Goal: Task Accomplishment & Management: Manage account settings

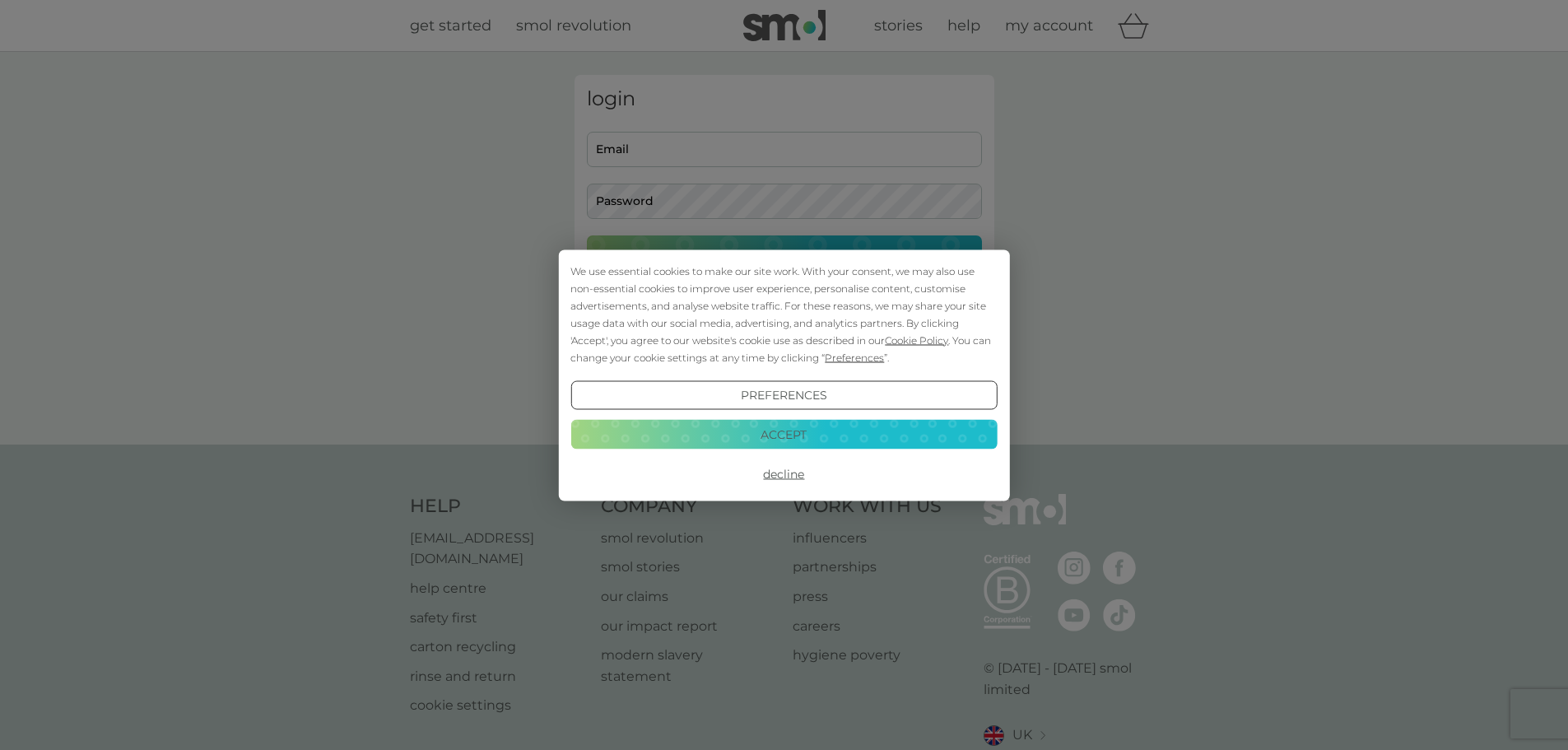
click at [824, 421] on button "Accept" at bounding box center [783, 435] width 426 height 29
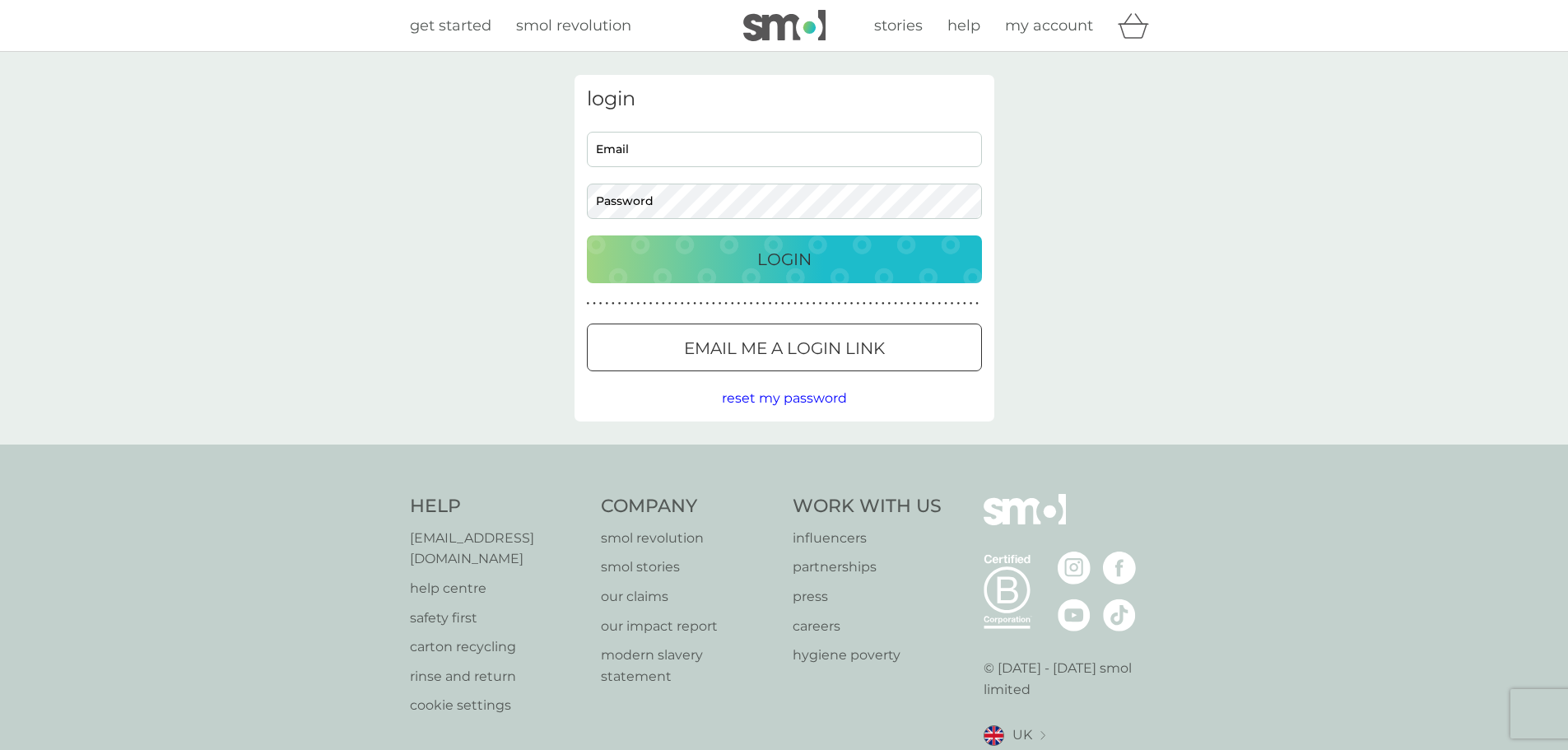
click at [700, 128] on div "login Email Password Login ● ● ● ● ● ● ● ● ● ● ● ● ● ● ● ● ● ● ● ● ● ● ● ● ● ● …" at bounding box center [784, 249] width 420 height 347
click at [693, 148] on input "Email" at bounding box center [784, 149] width 395 height 35
type input "[EMAIL_ADDRESS][PERSON_NAME][DOMAIN_NAME]"
click at [586, 236] on button "Login" at bounding box center [784, 259] width 395 height 47
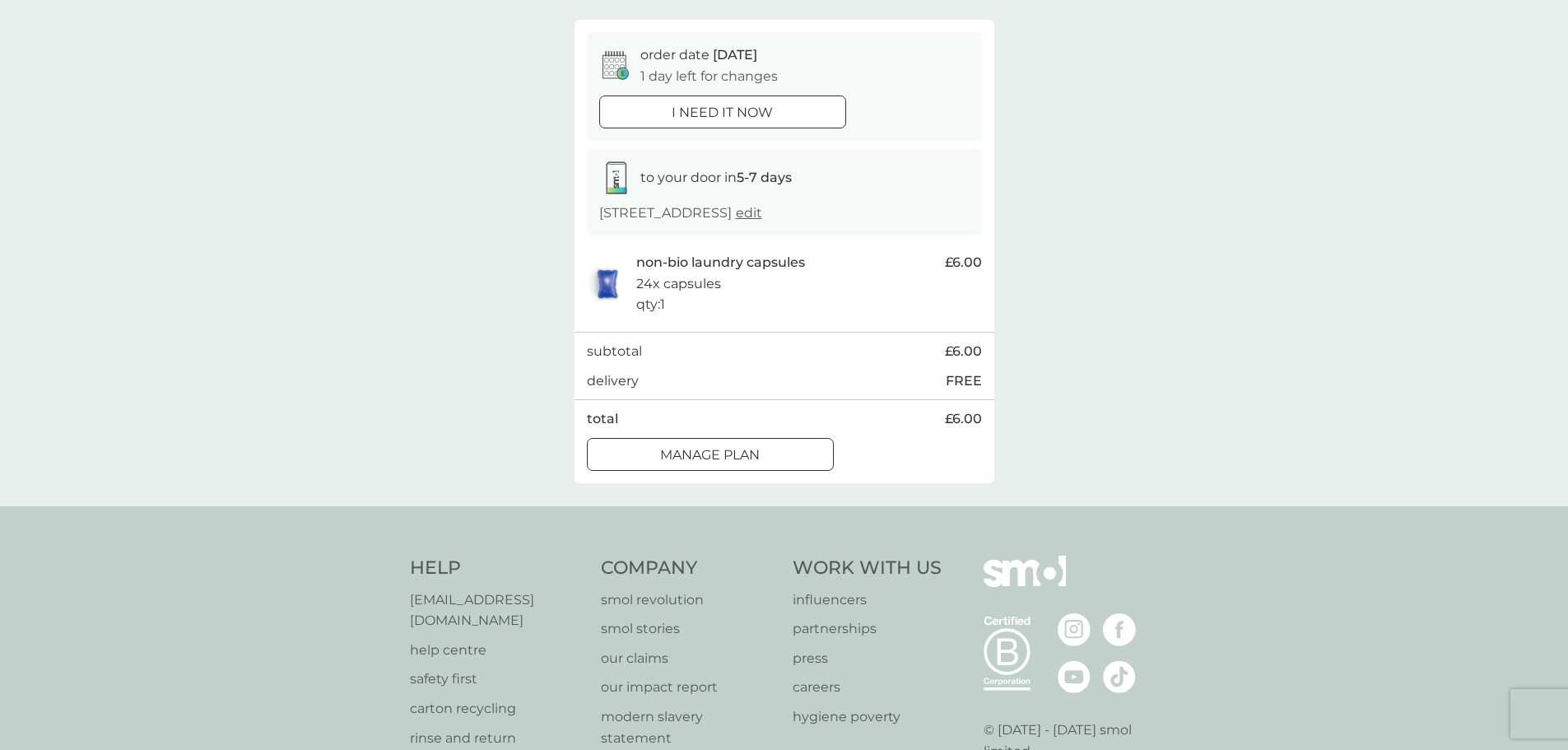
scroll to position [165, 0]
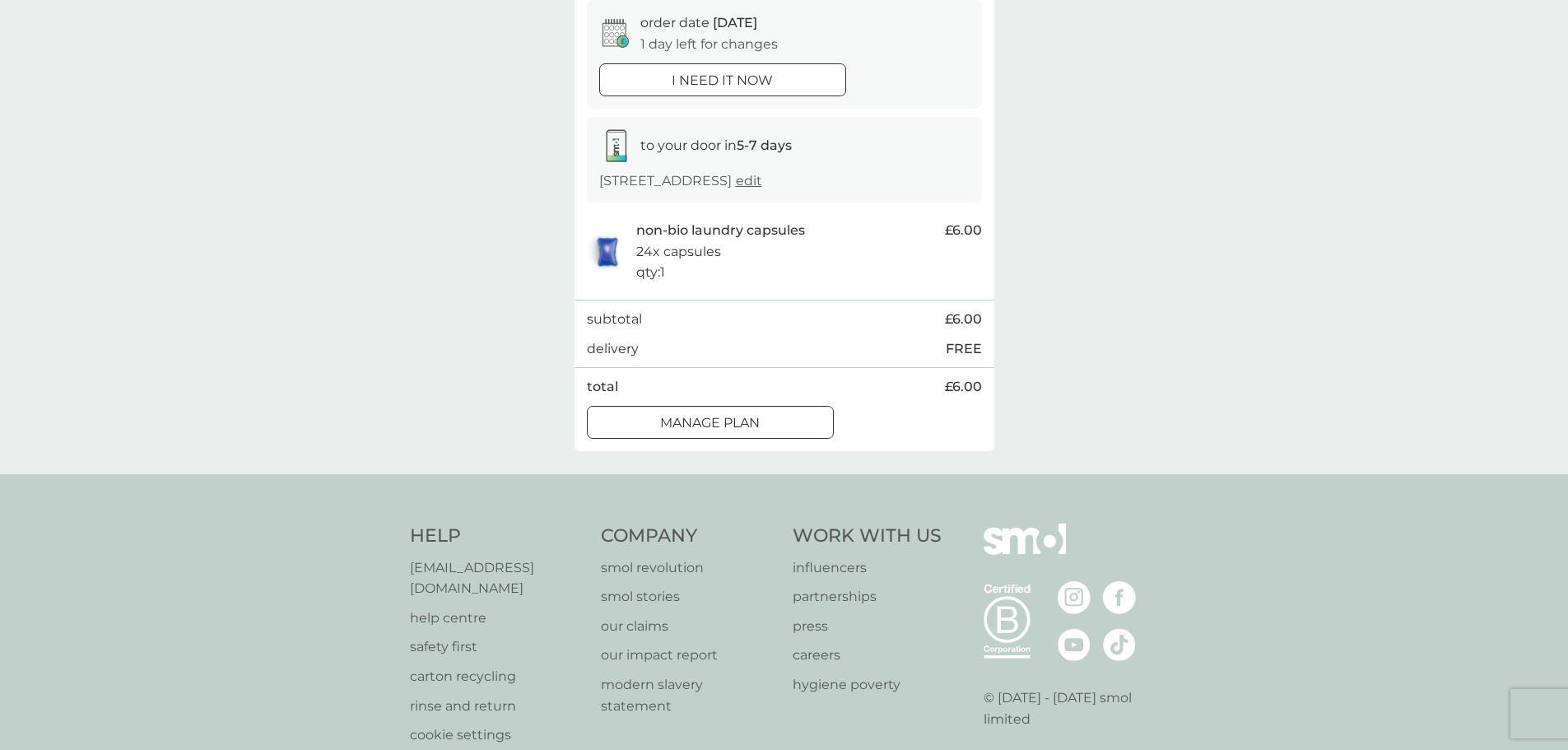
click at [754, 425] on p "Manage plan" at bounding box center [709, 423] width 99 height 22
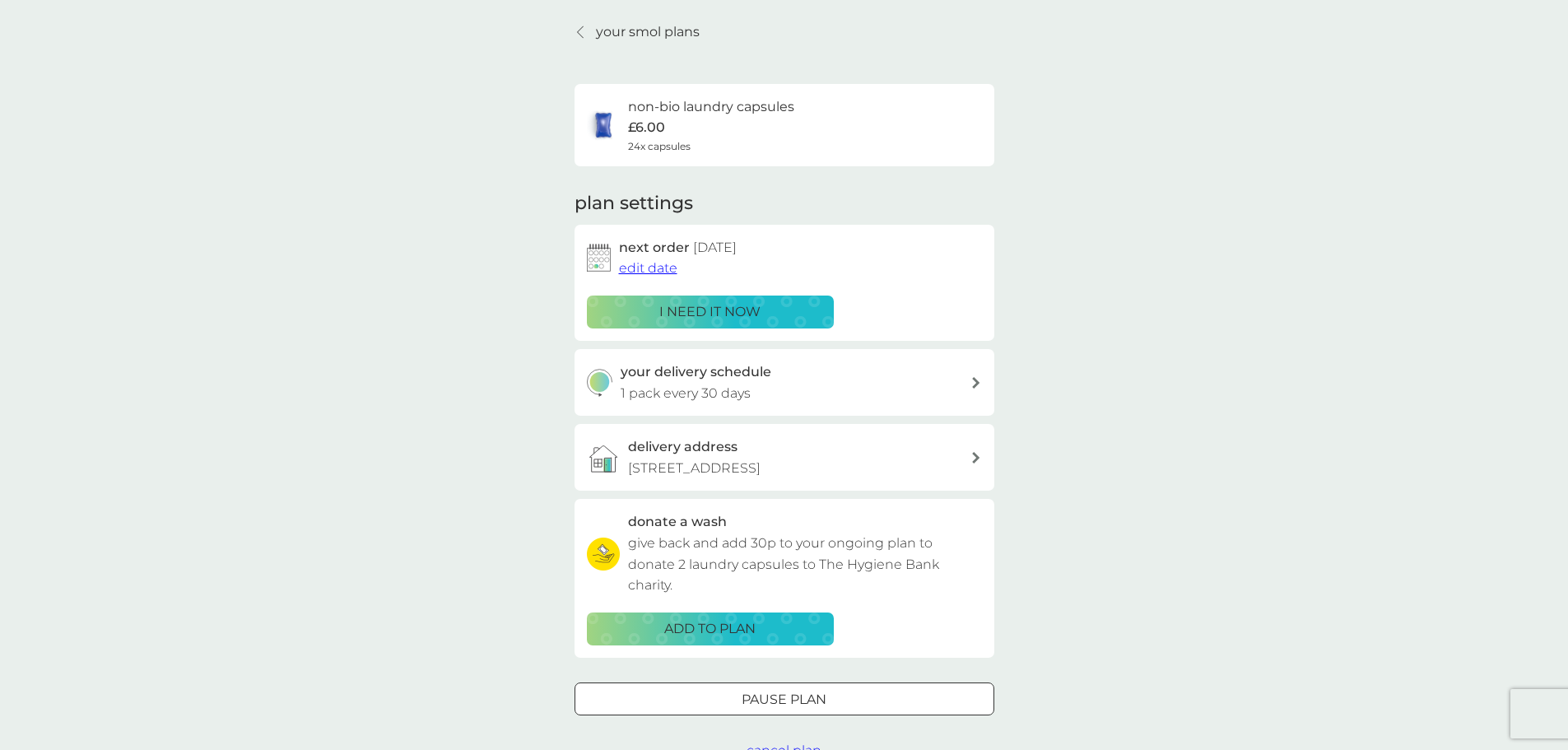
scroll to position [82, 0]
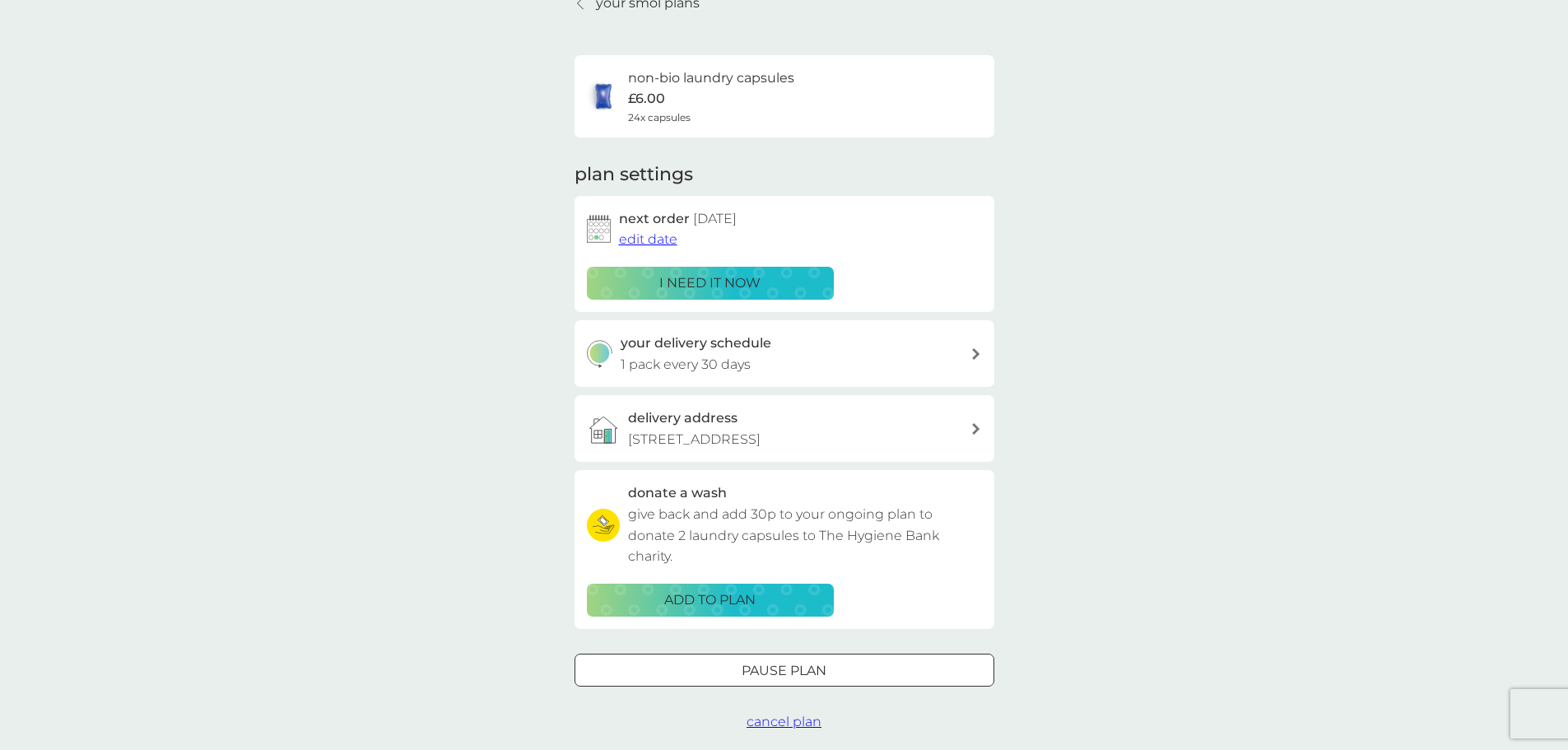
click at [642, 239] on span "edit date" at bounding box center [649, 239] width 59 height 16
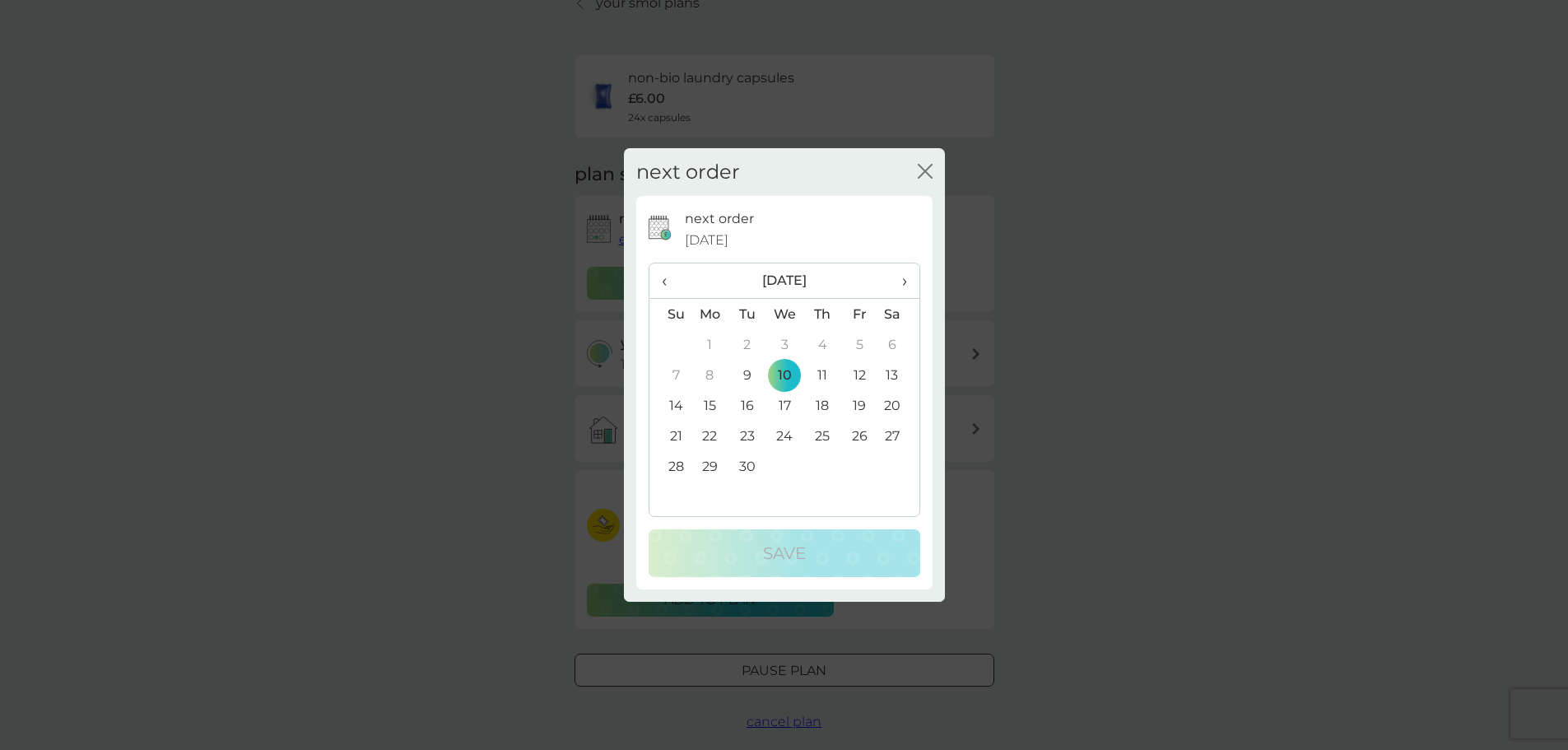
click at [906, 285] on span "›" at bounding box center [897, 280] width 16 height 35
click at [658, 284] on th "‹" at bounding box center [670, 280] width 42 height 35
click at [925, 169] on icon "close" at bounding box center [925, 171] width 15 height 15
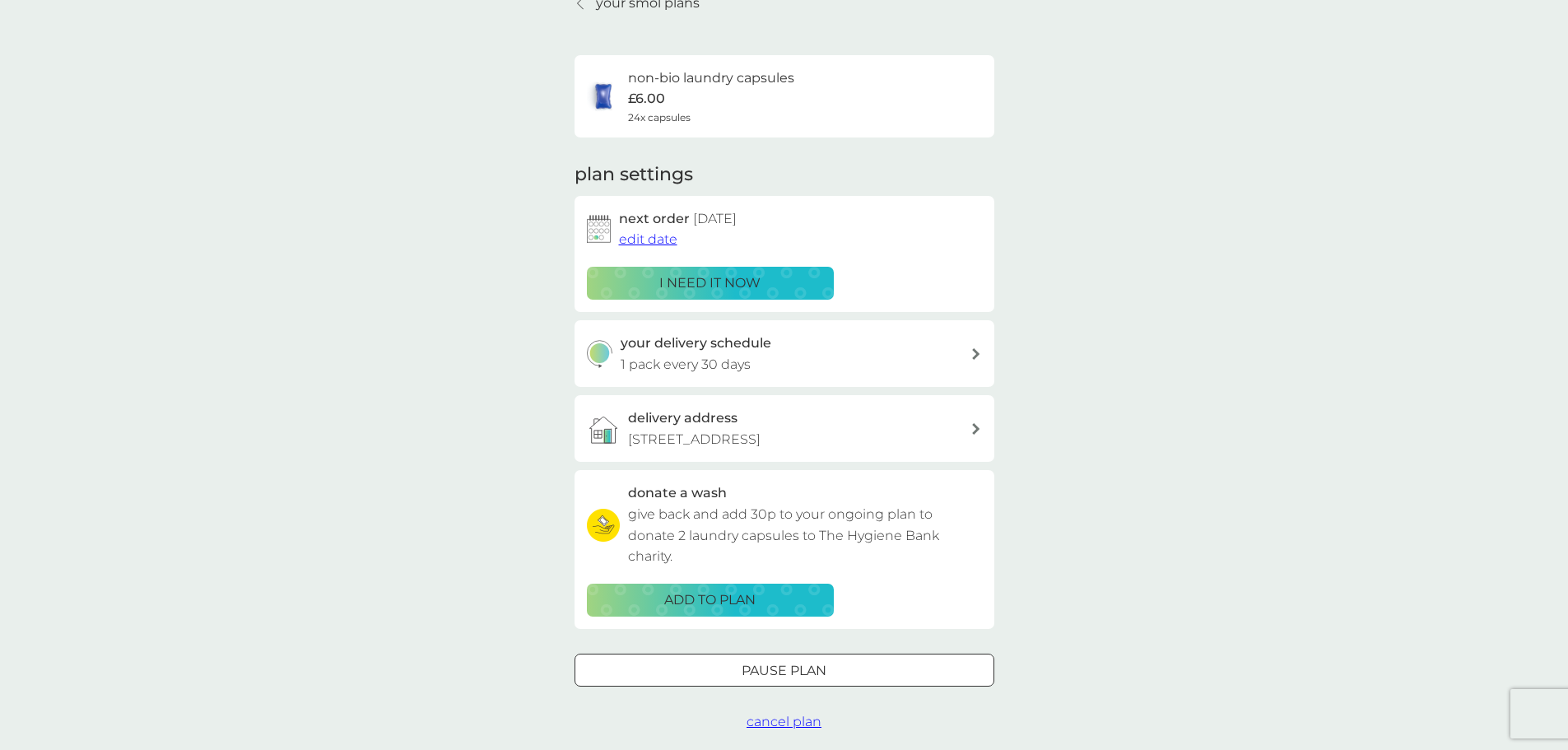
click at [708, 347] on h3 "your delivery schedule" at bounding box center [695, 343] width 151 height 22
select select "28"
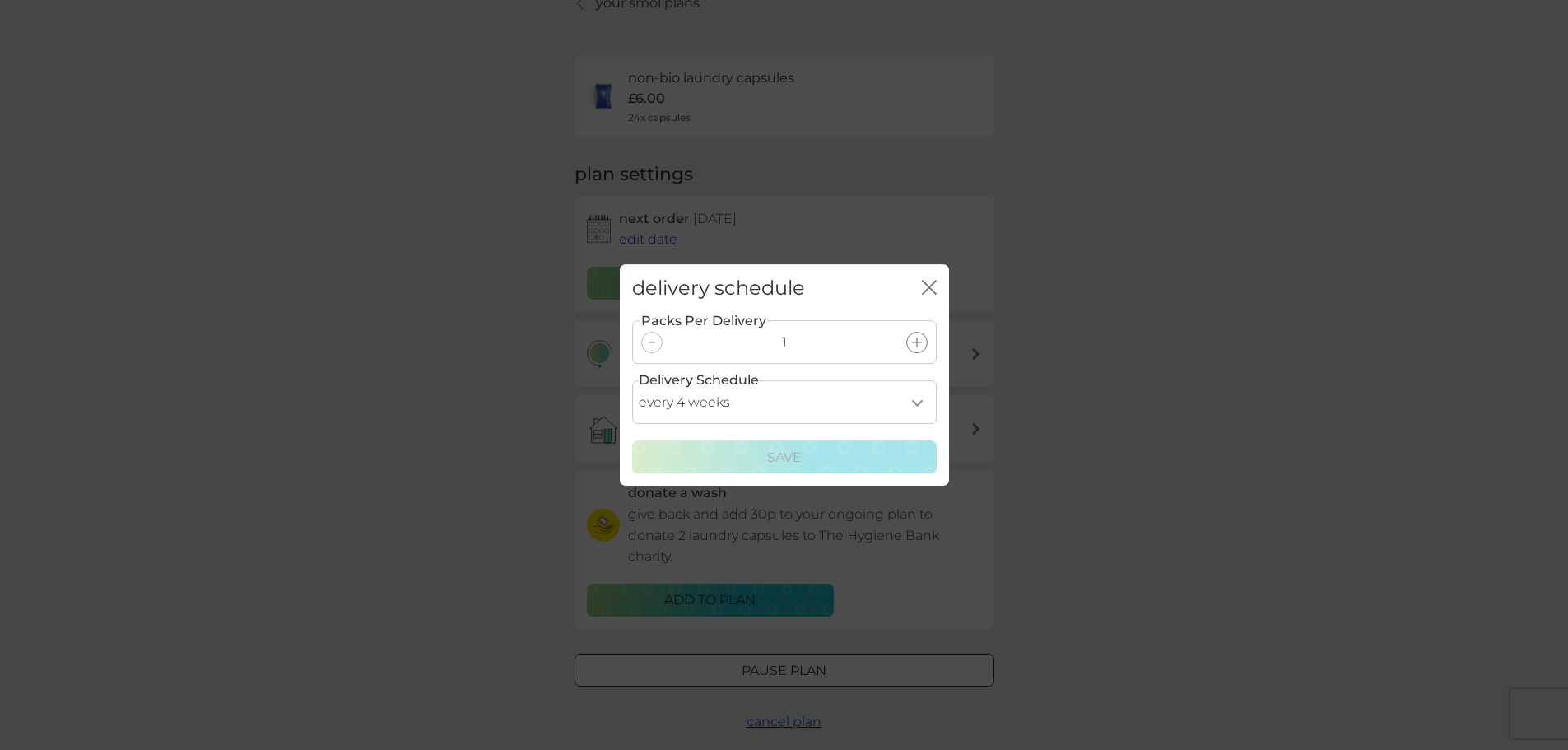
click at [925, 280] on icon "close" at bounding box center [929, 287] width 15 height 15
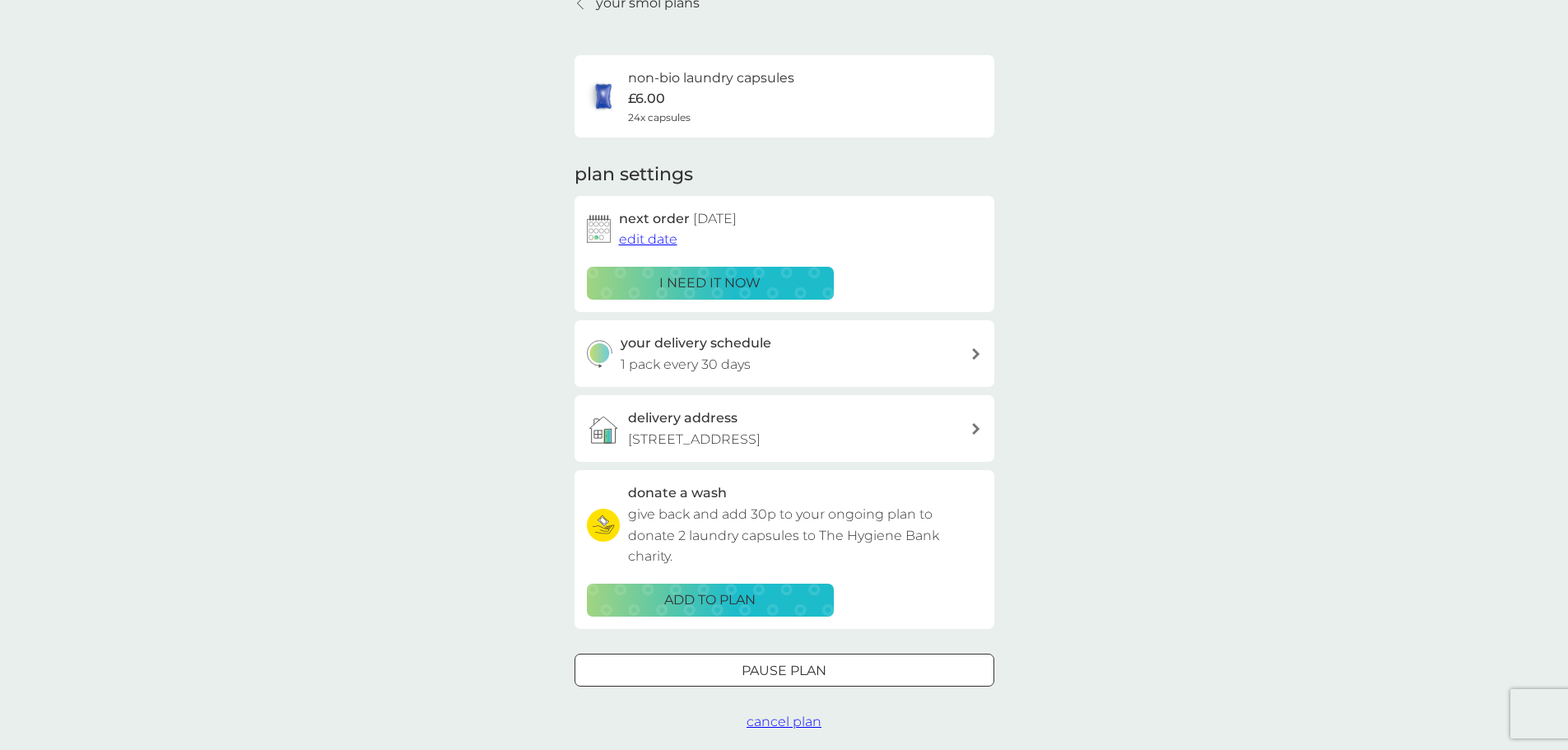
click at [640, 237] on span "edit date" at bounding box center [649, 239] width 59 height 16
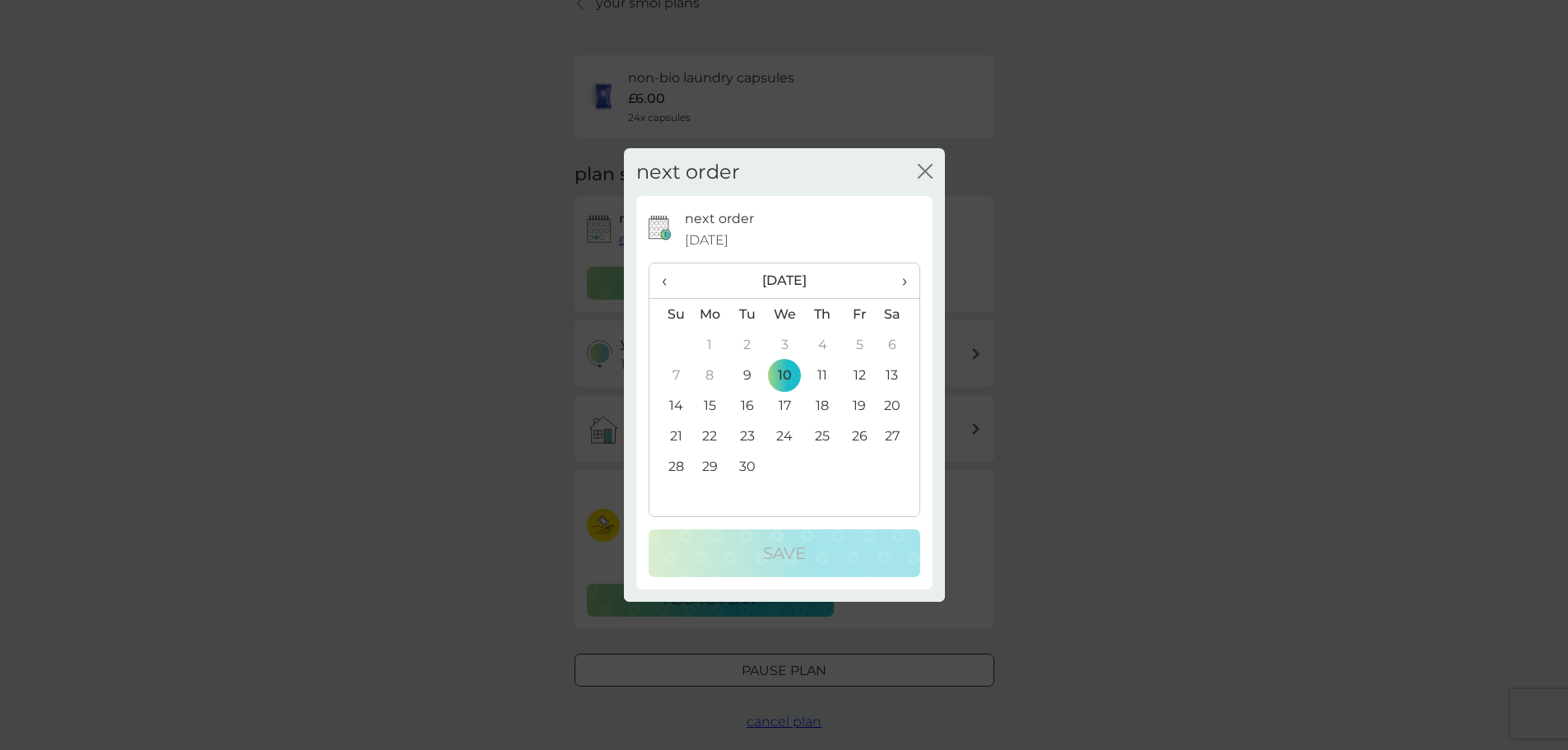
click at [905, 280] on span "›" at bounding box center [897, 280] width 16 height 35
click at [864, 376] on td "10" at bounding box center [858, 375] width 37 height 30
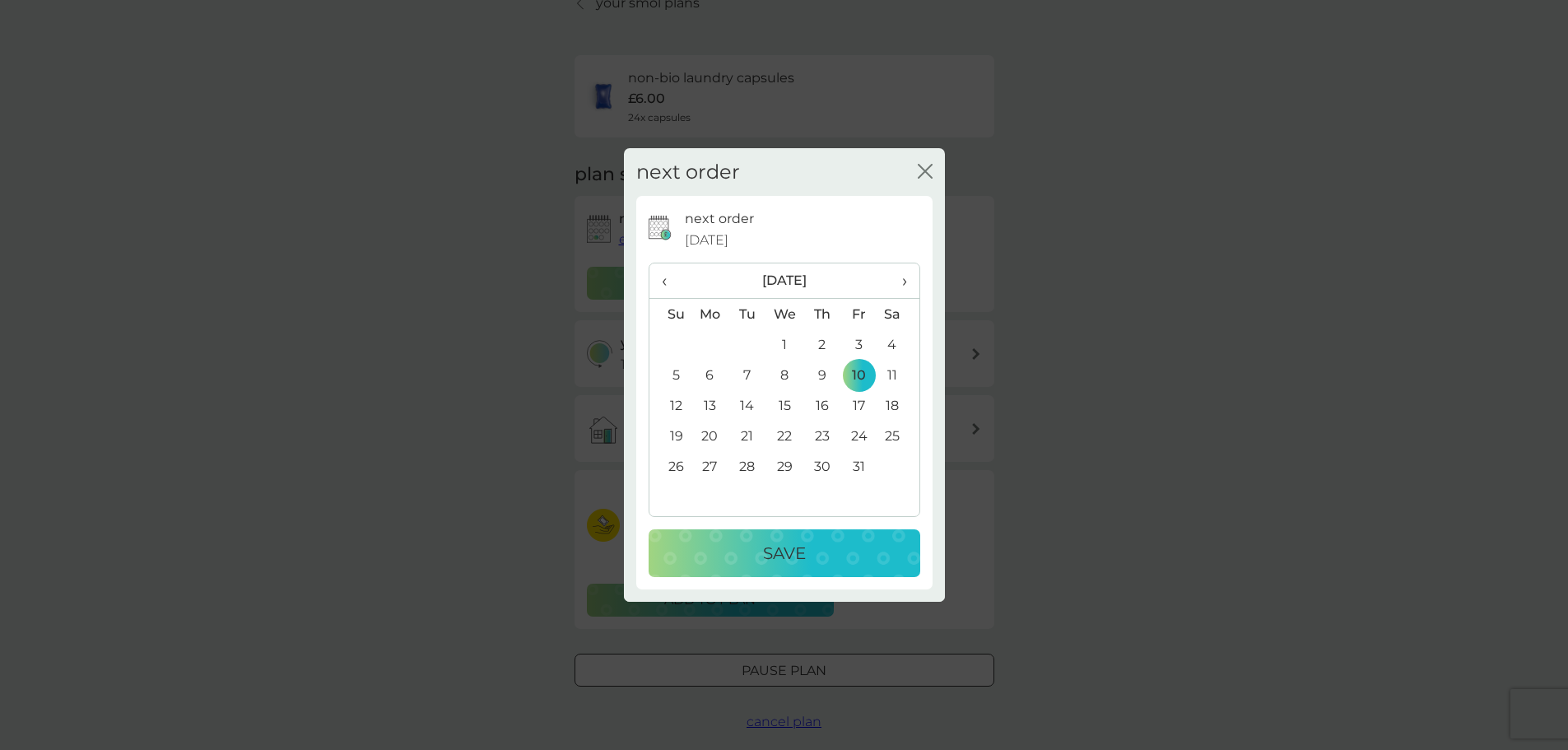
click at [796, 557] on p "Save" at bounding box center [785, 553] width 43 height 27
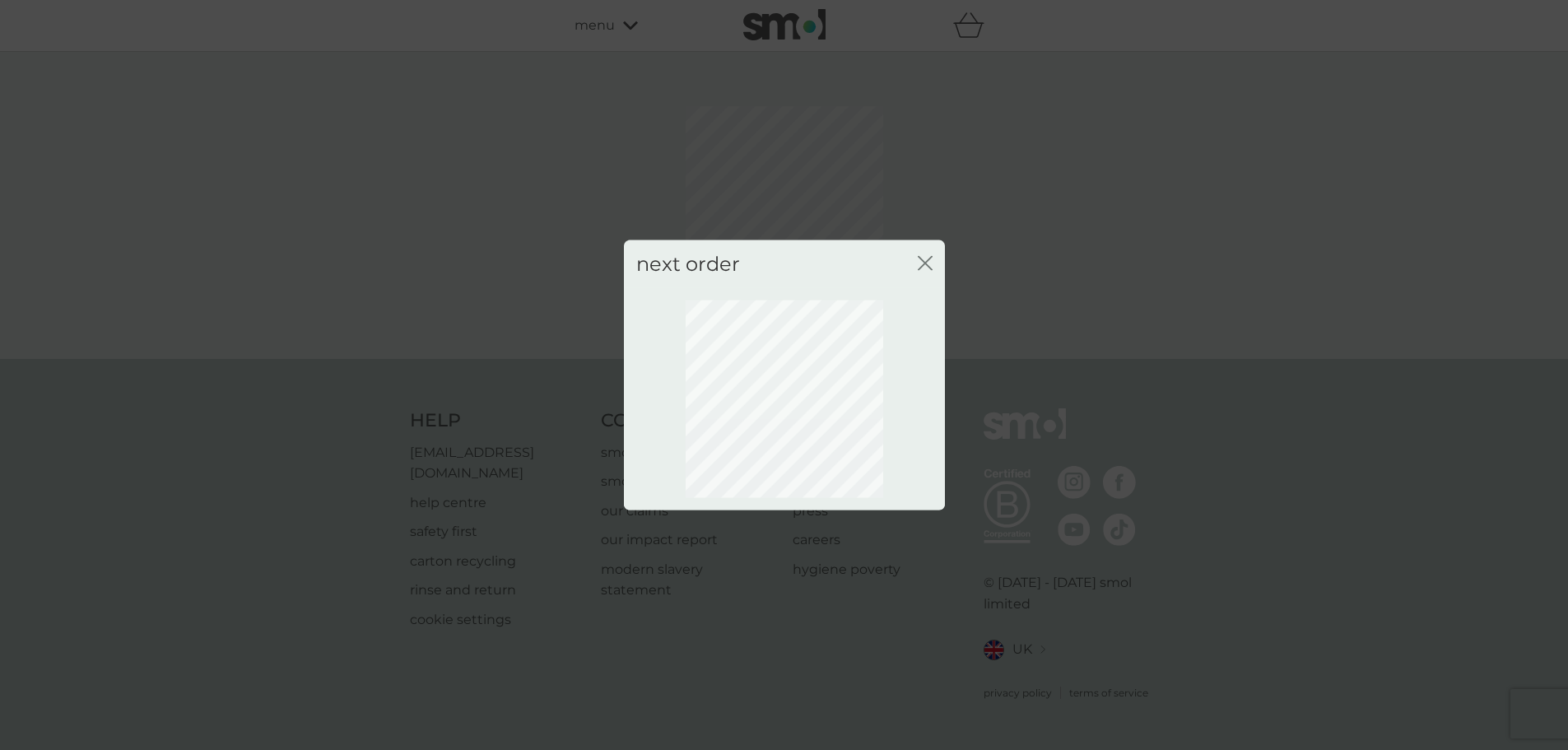
scroll to position [0, 0]
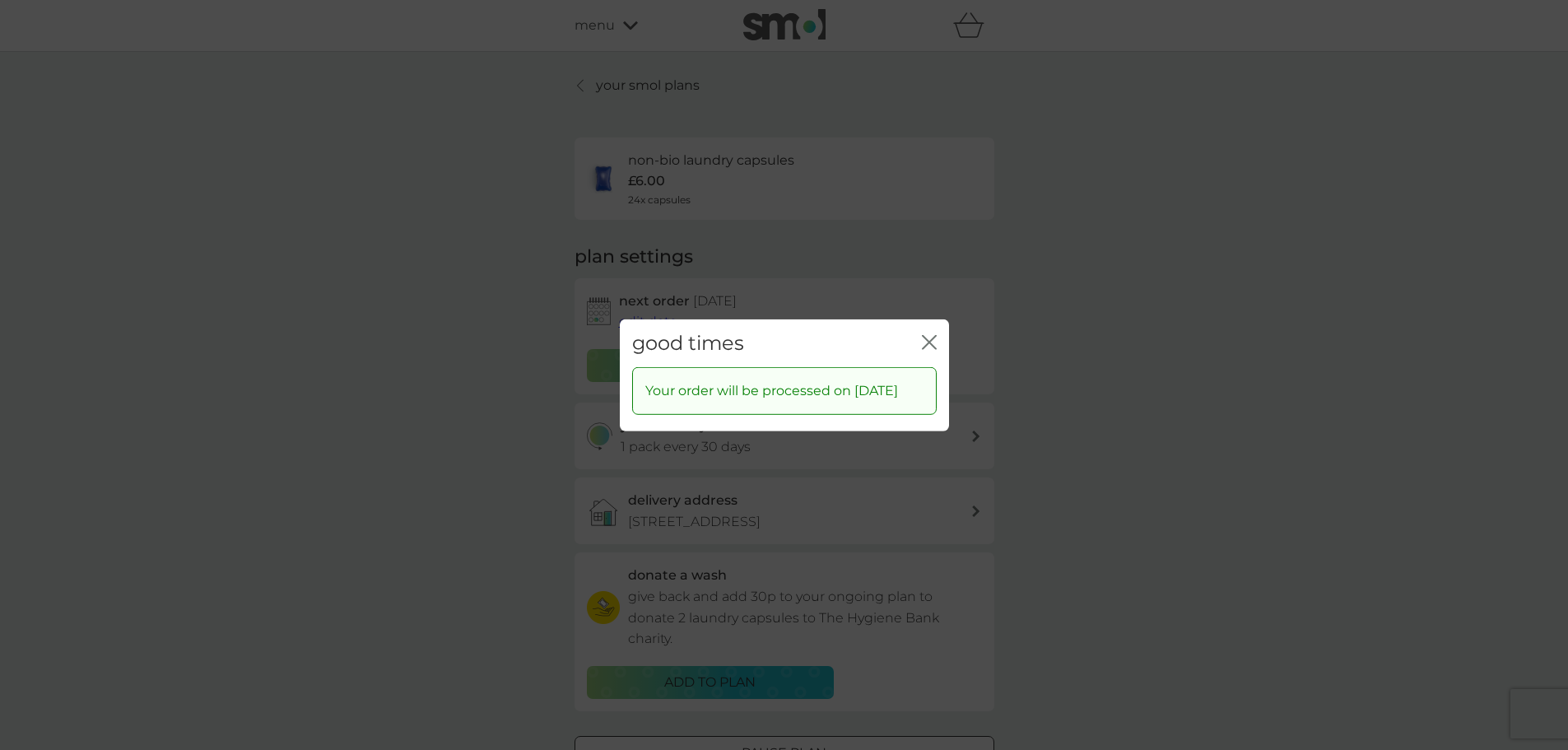
click at [931, 334] on icon "close" at bounding box center [929, 341] width 15 height 15
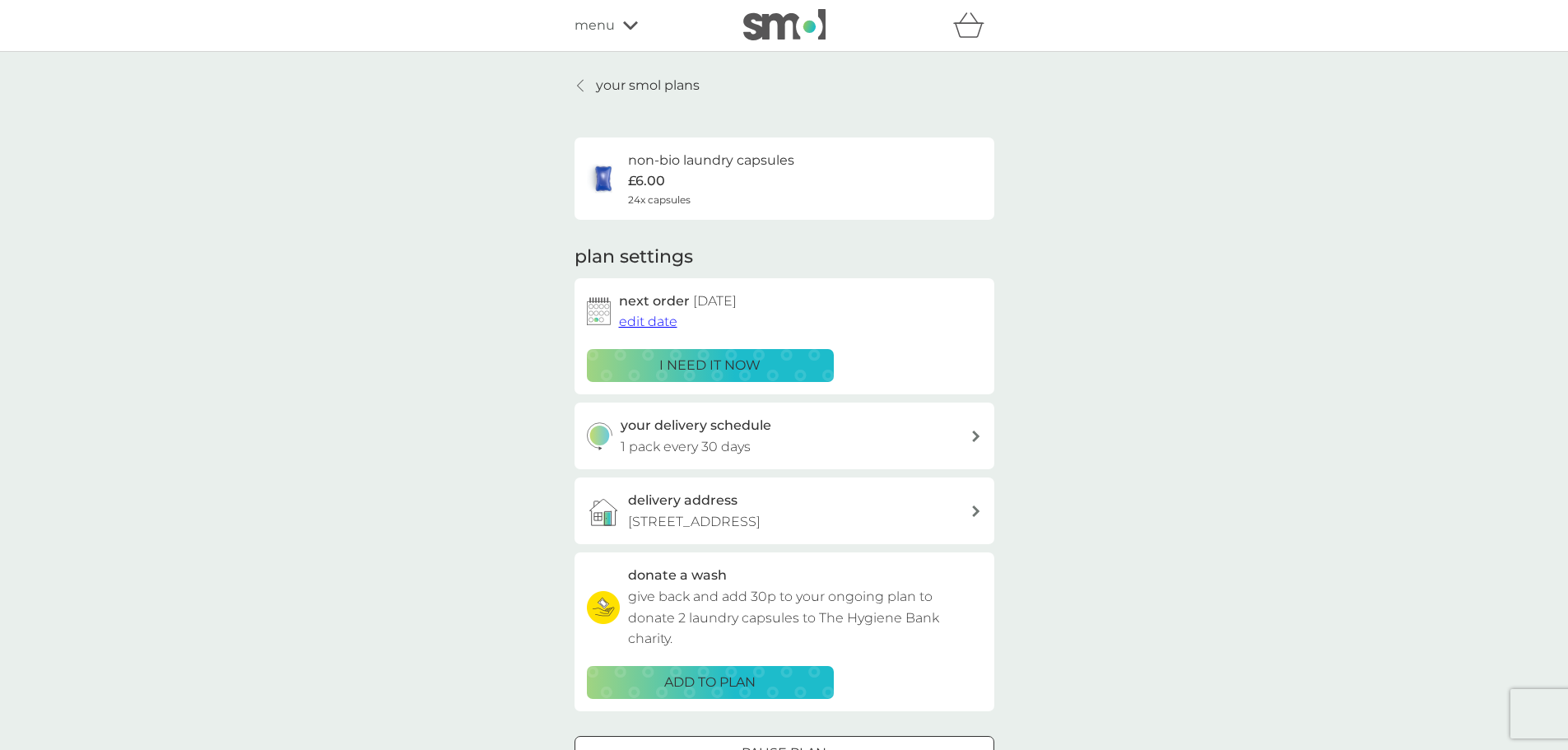
click at [580, 82] on icon at bounding box center [580, 85] width 6 height 11
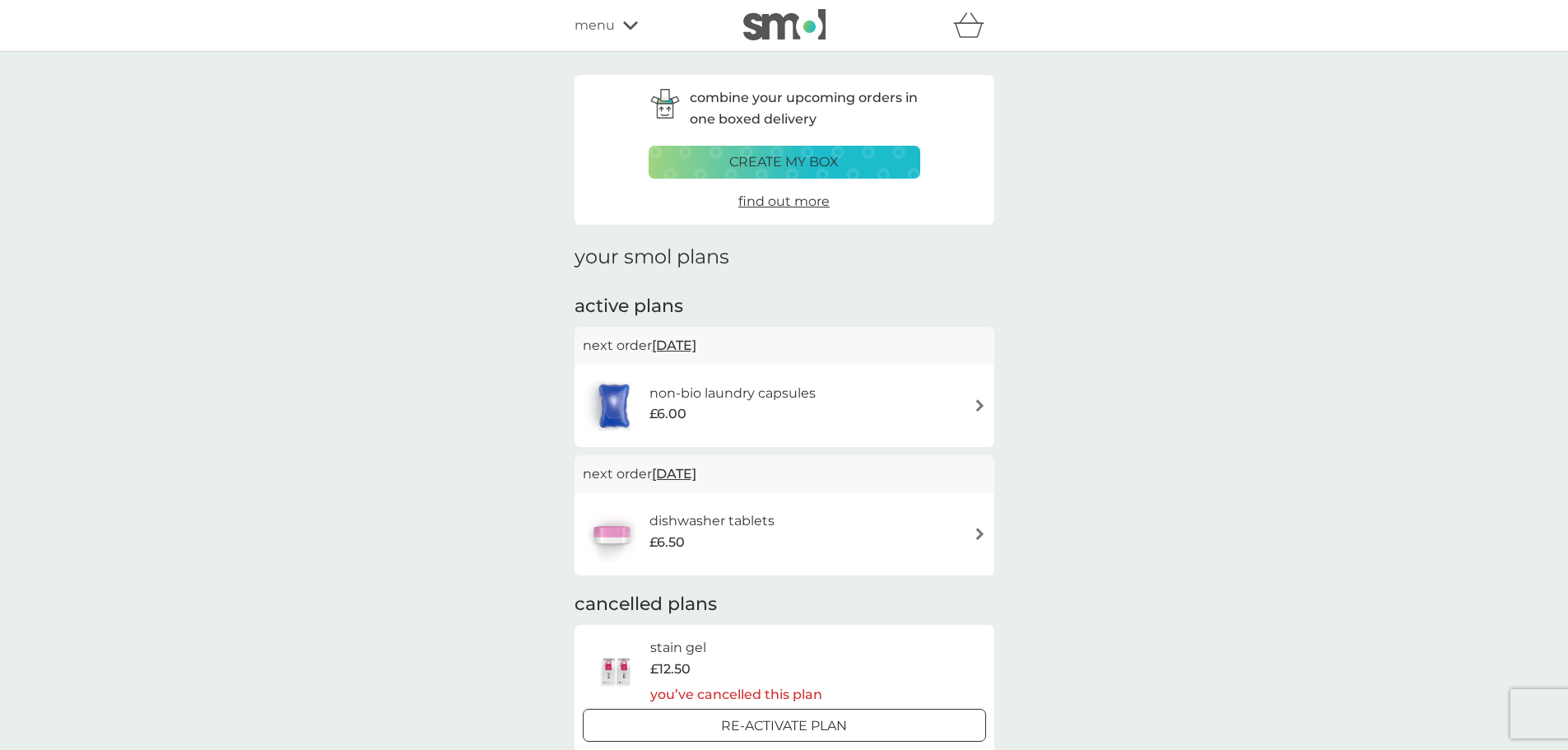
click at [862, 158] on div "create my box" at bounding box center [784, 162] width 250 height 22
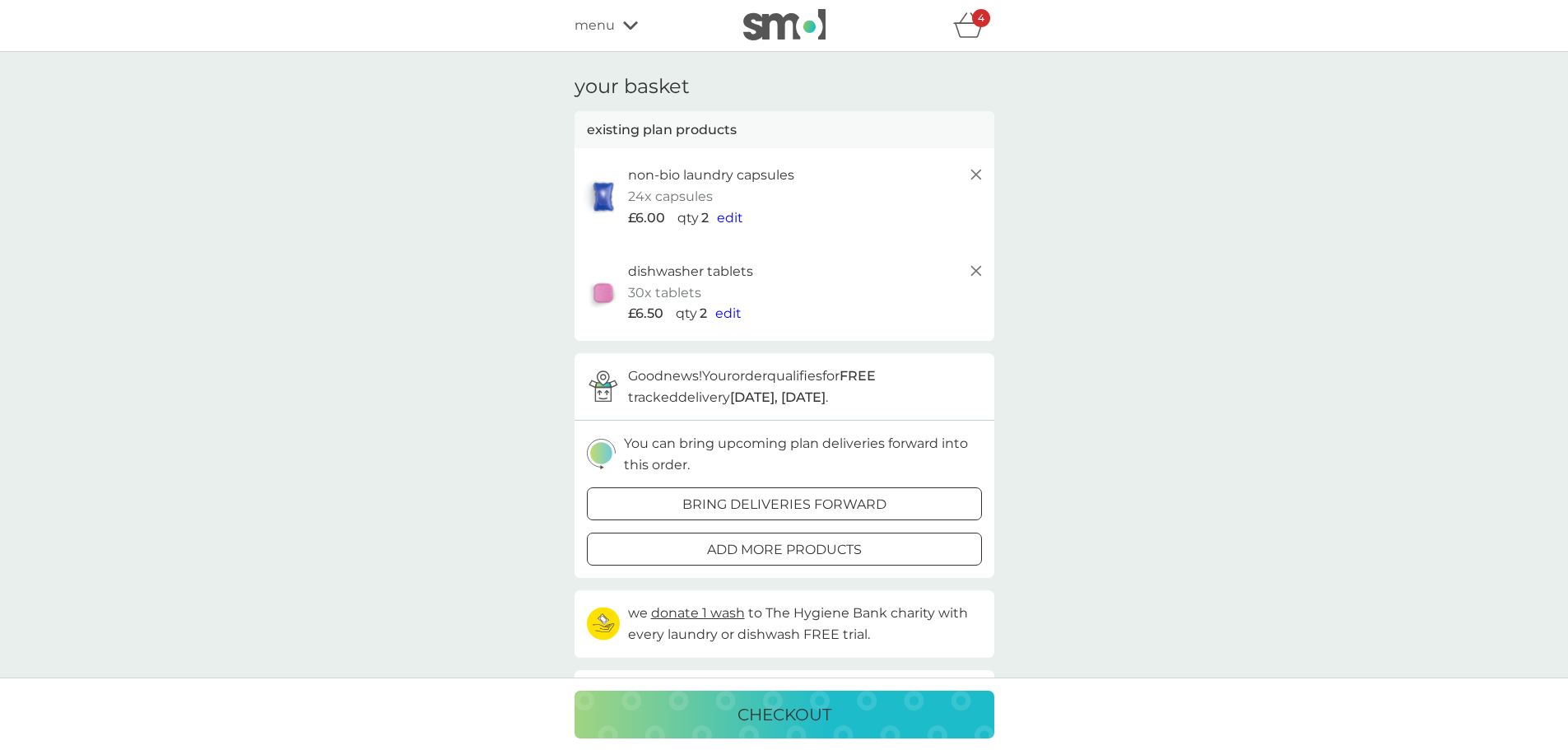
click at [964, 22] on icon "basket" at bounding box center [969, 25] width 31 height 26
click at [980, 32] on icon "basket" at bounding box center [969, 25] width 31 height 26
click at [973, 175] on icon at bounding box center [975, 174] width 20 height 20
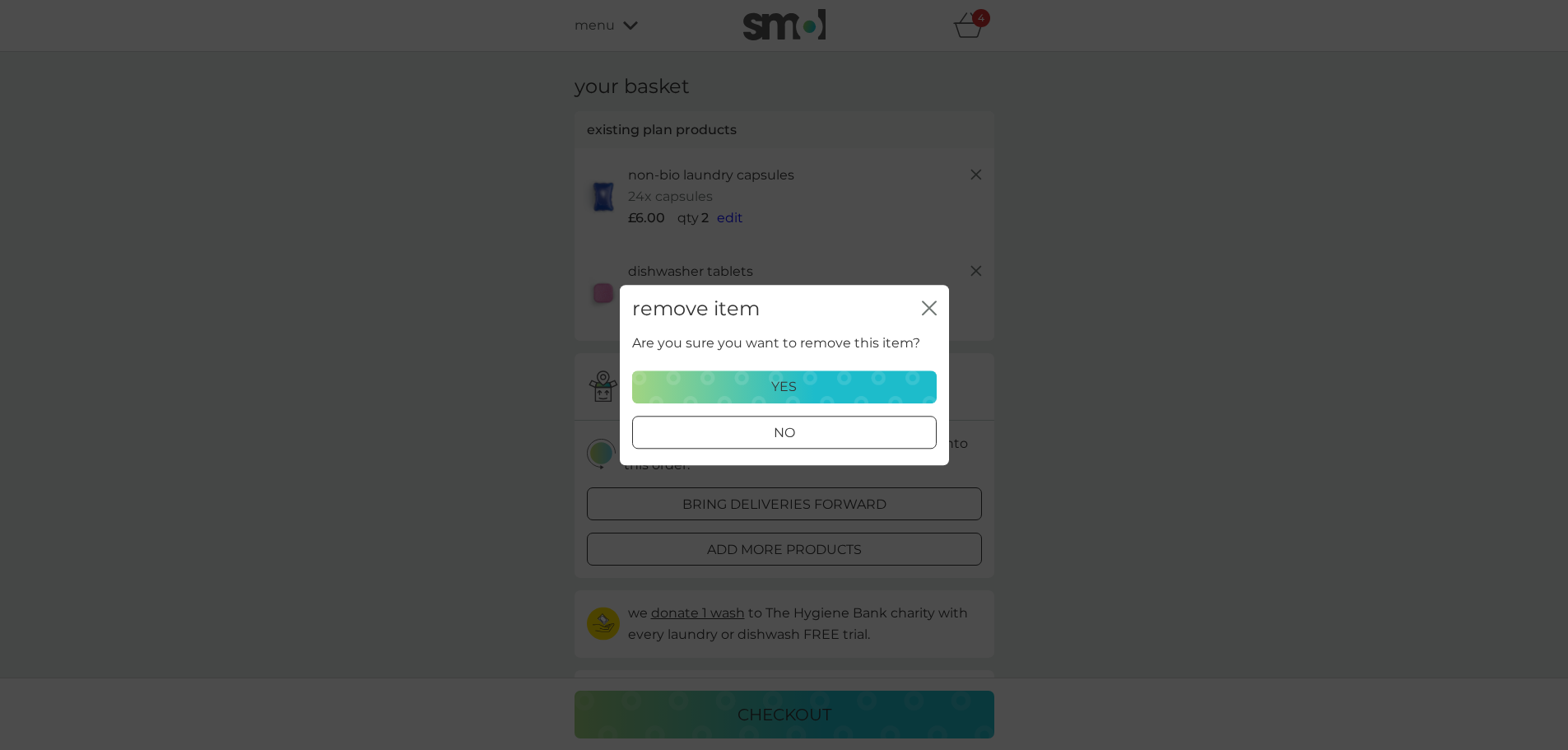
click at [851, 386] on div "yes" at bounding box center [784, 387] width 283 height 22
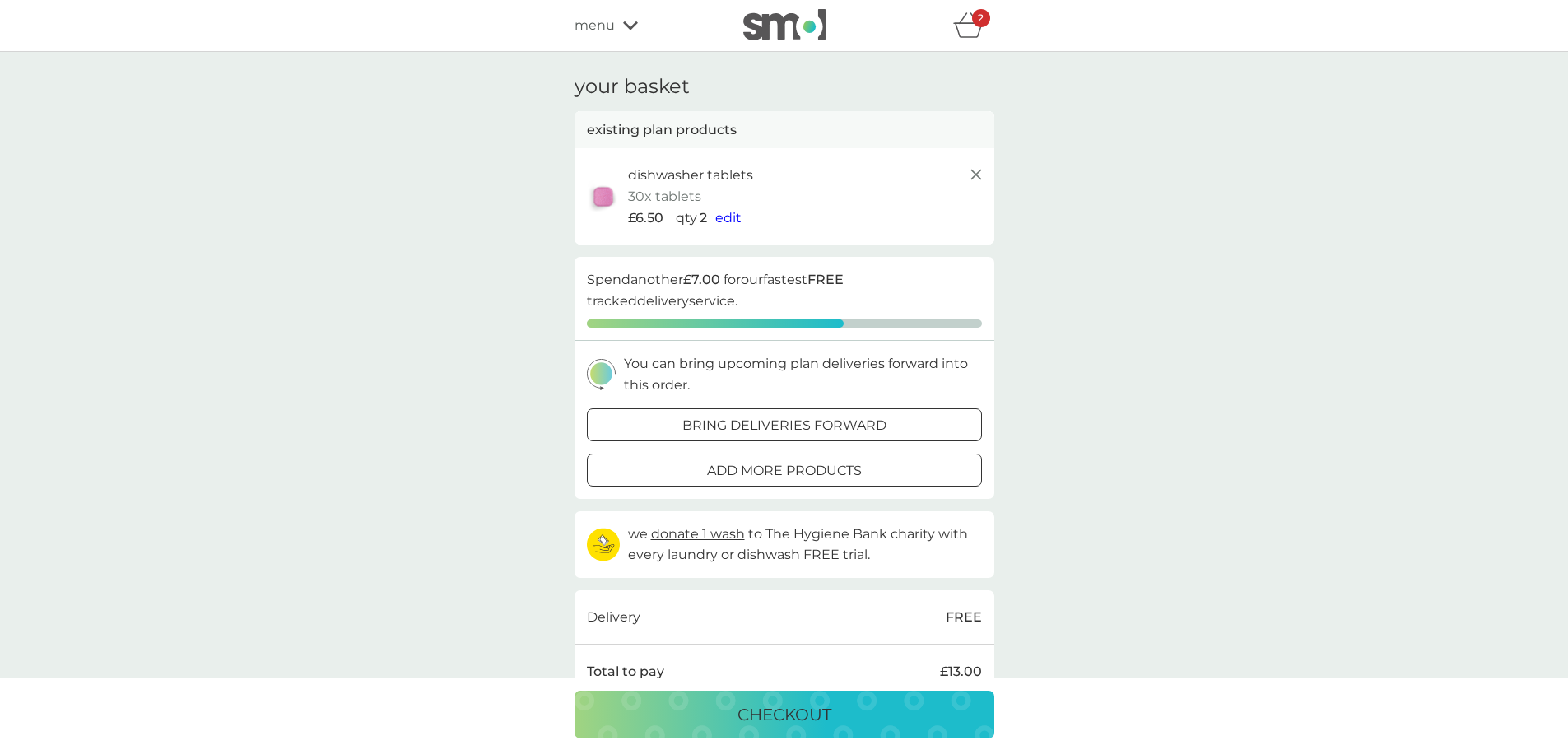
click at [975, 179] on icon at bounding box center [975, 174] width 20 height 20
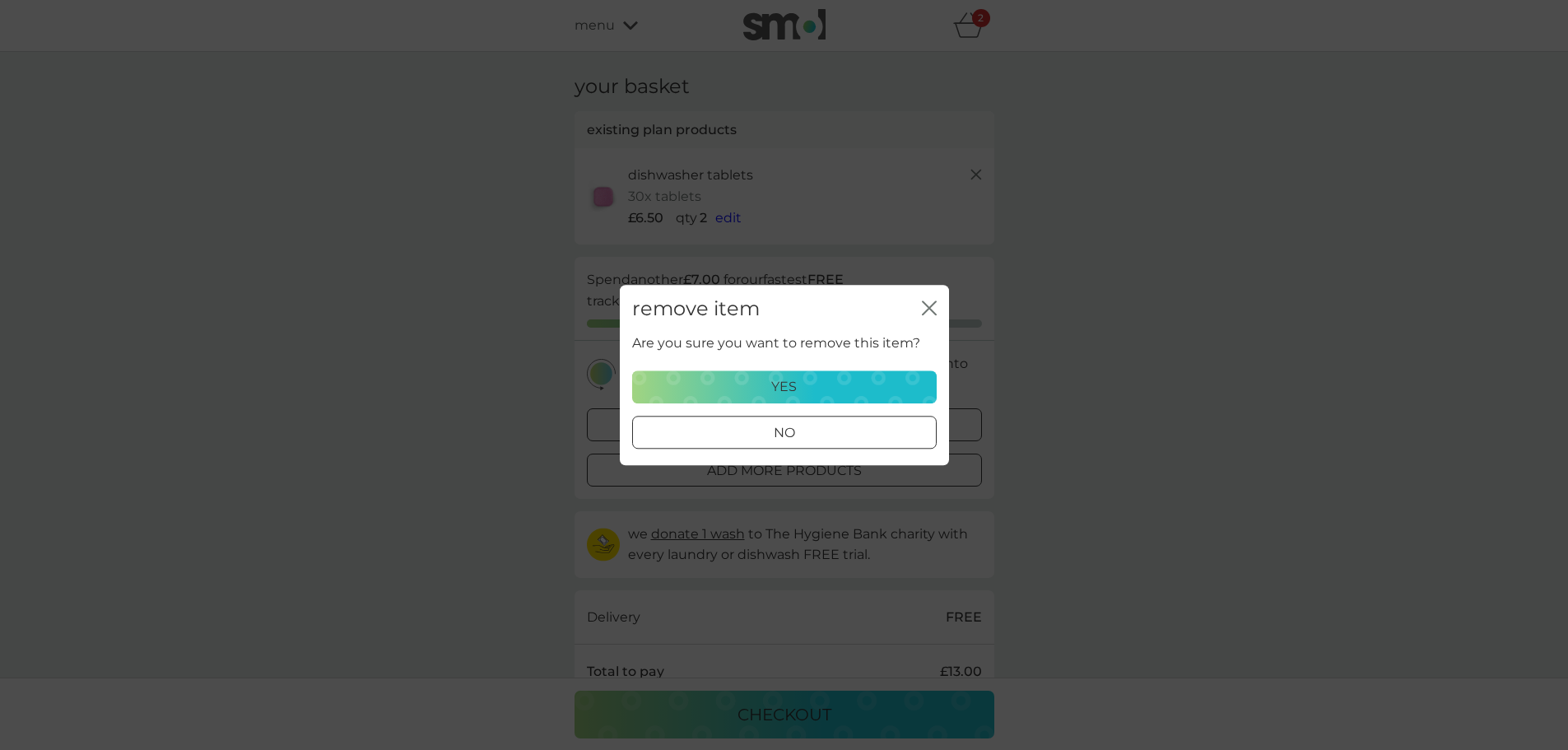
click at [825, 397] on div "yes" at bounding box center [784, 387] width 283 height 22
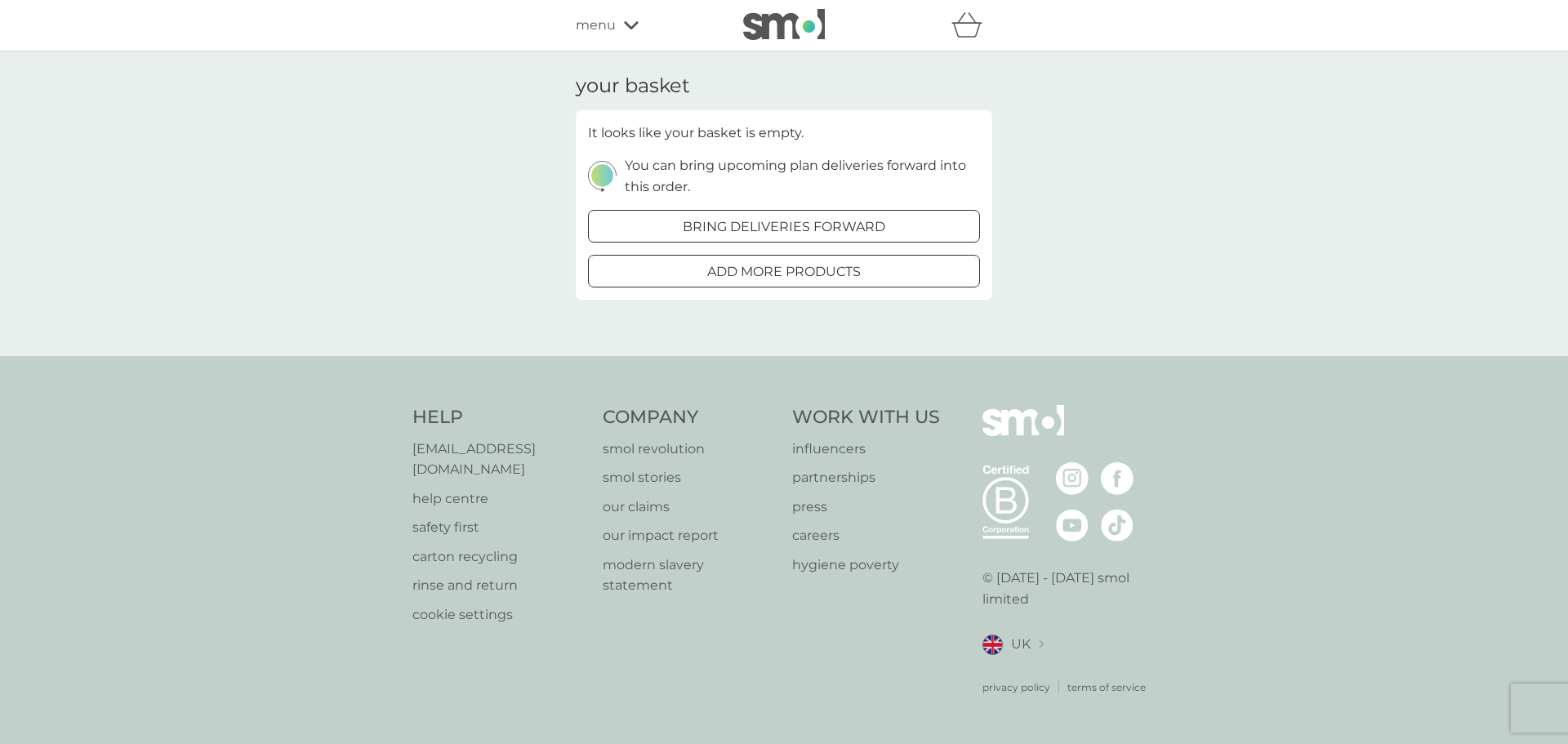
click at [616, 22] on div "menu" at bounding box center [645, 25] width 139 height 21
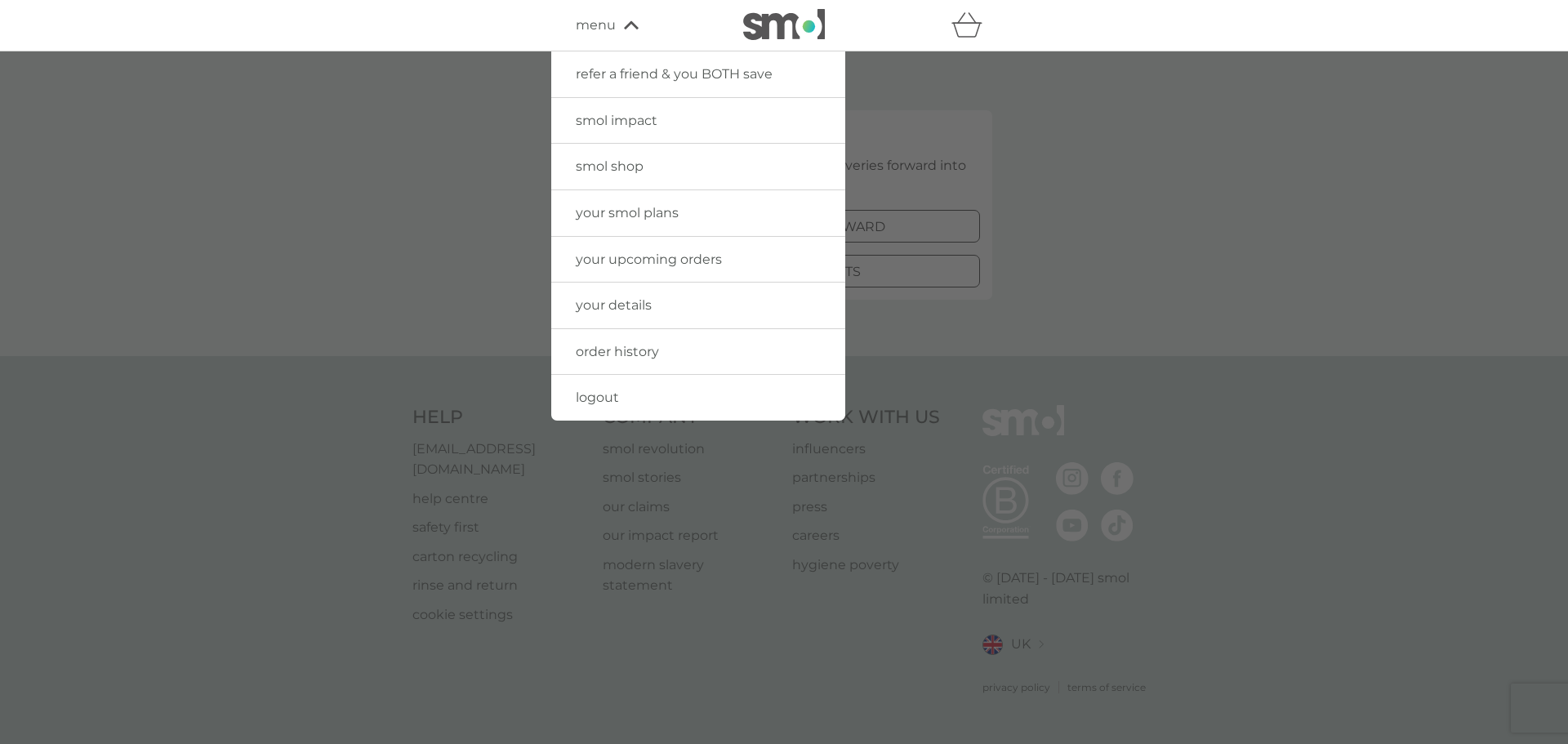
click at [614, 265] on span "your upcoming orders" at bounding box center [649, 259] width 146 height 15
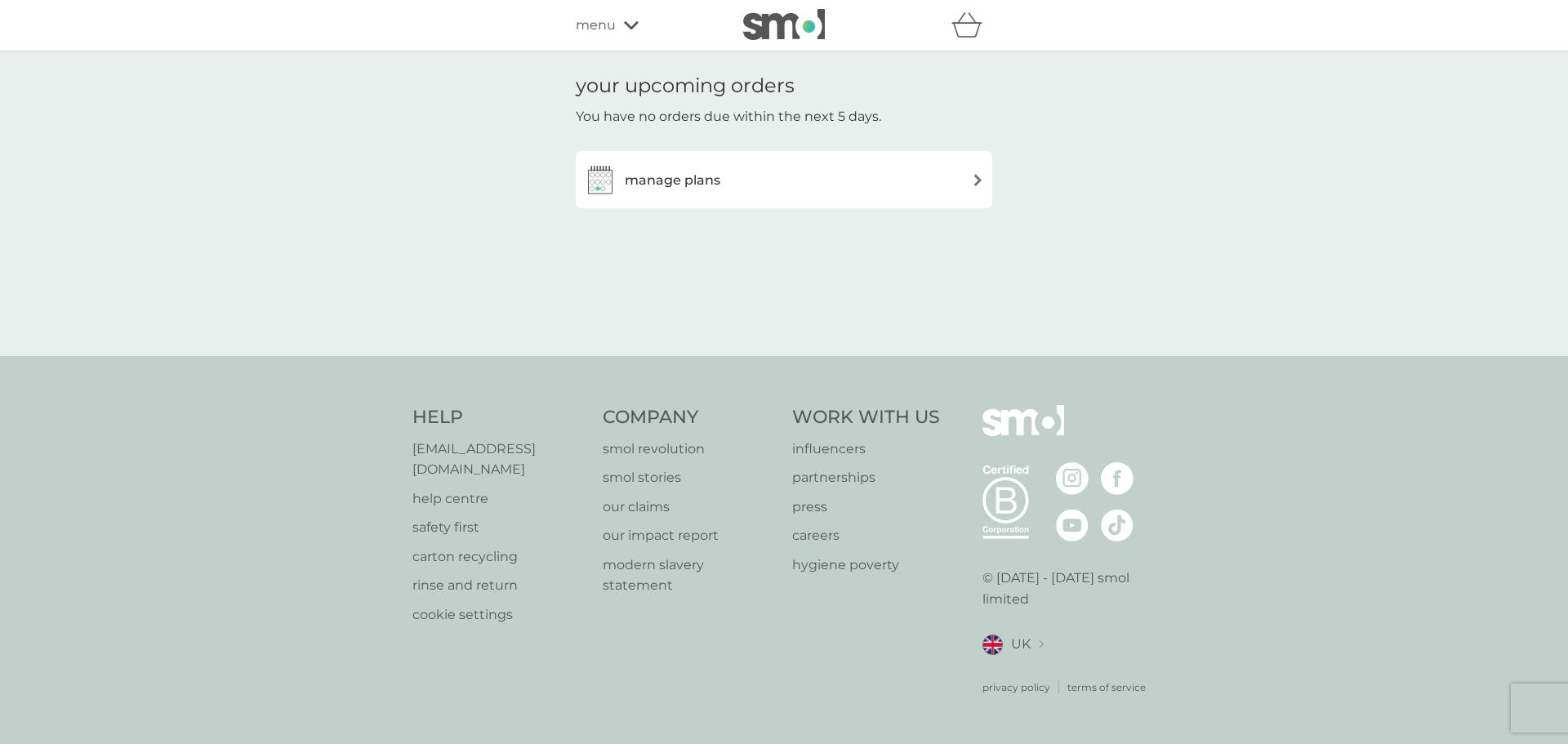
click at [648, 176] on h3 "manage plans" at bounding box center [673, 180] width 96 height 21
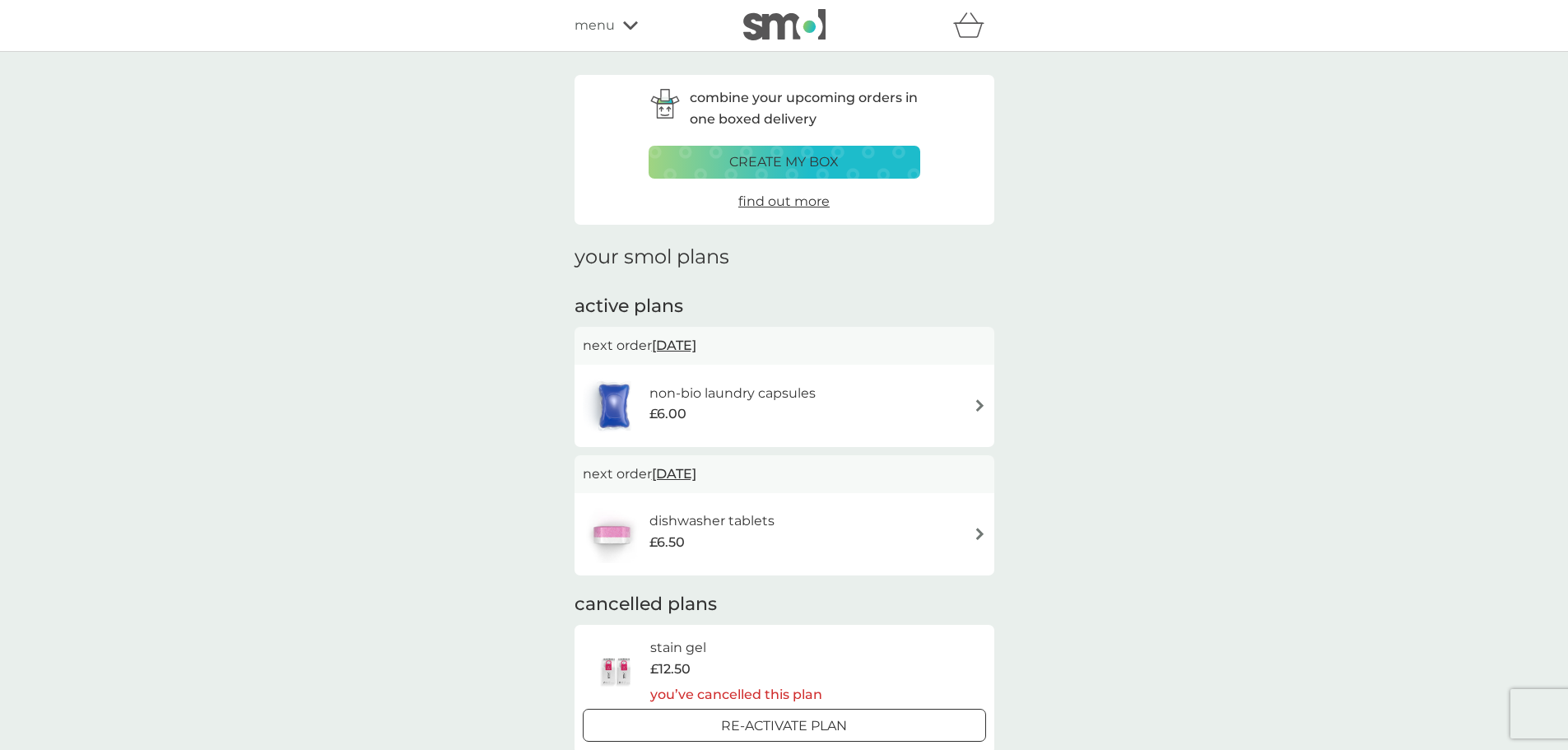
click at [604, 21] on span "menu" at bounding box center [594, 25] width 41 height 22
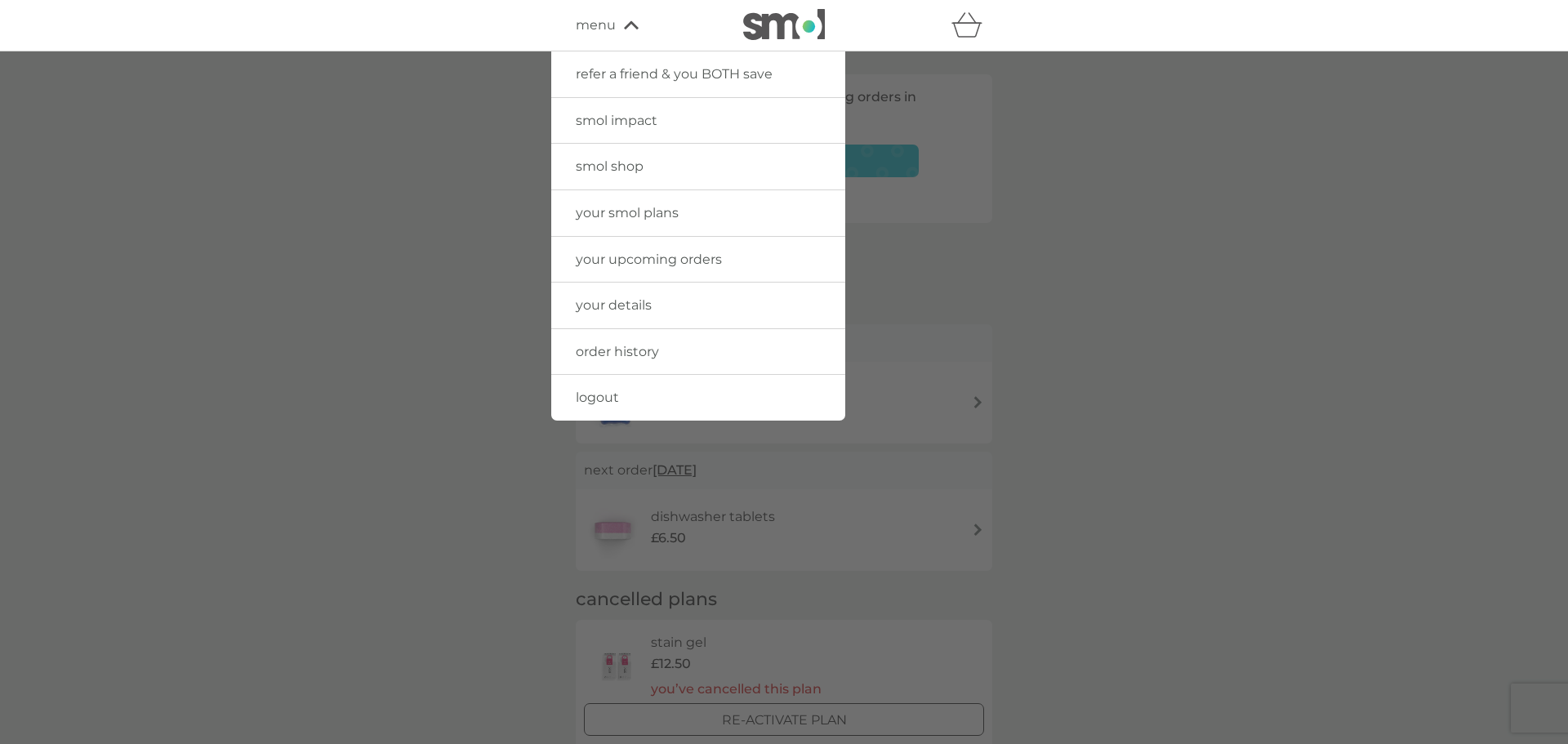
click at [626, 301] on span "your details" at bounding box center [614, 305] width 76 height 15
